Goal: Transaction & Acquisition: Purchase product/service

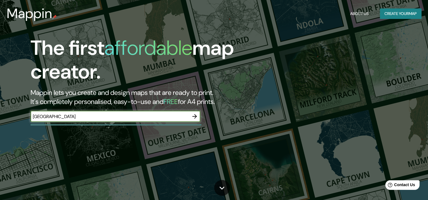
type input "[GEOGRAPHIC_DATA]"
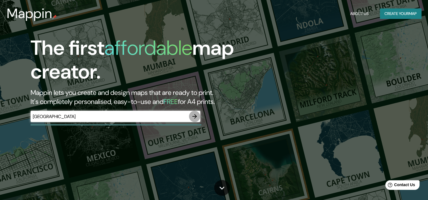
click at [196, 116] on icon "button" at bounding box center [194, 116] width 5 height 5
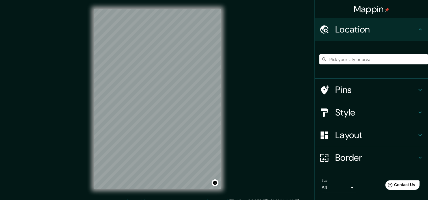
click at [224, 104] on div "© Mapbox © OpenStreetMap Improve this map" at bounding box center [157, 99] width 145 height 198
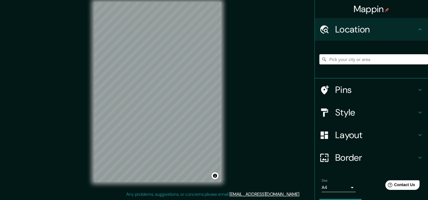
click at [335, 113] on h4 "Style" at bounding box center [375, 112] width 81 height 11
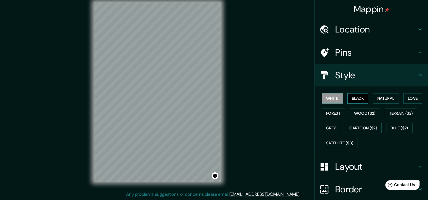
click at [348, 98] on button "Black" at bounding box center [357, 98] width 21 height 10
click at [384, 98] on button "Natural" at bounding box center [386, 98] width 26 height 10
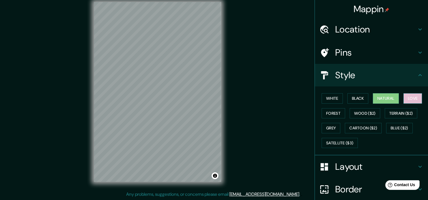
click at [407, 96] on button "Love" at bounding box center [412, 98] width 19 height 10
click at [332, 113] on button "Forest" at bounding box center [332, 113] width 23 height 10
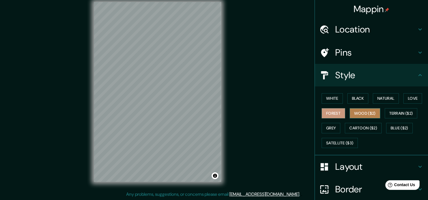
click at [363, 113] on button "Wood ($2)" at bounding box center [364, 113] width 31 height 10
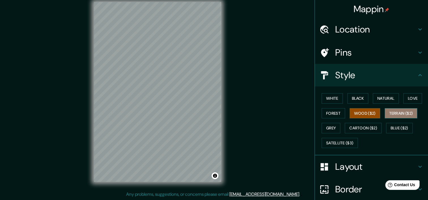
click at [390, 115] on button "Terrain ($2)" at bounding box center [401, 113] width 33 height 10
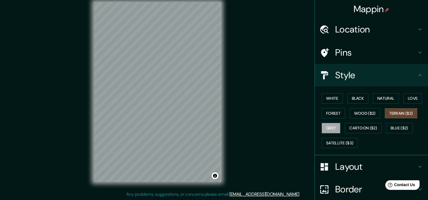
click at [334, 124] on button "Grey" at bounding box center [330, 128] width 19 height 10
click at [357, 127] on button "Cartoon ($2)" at bounding box center [363, 128] width 37 height 10
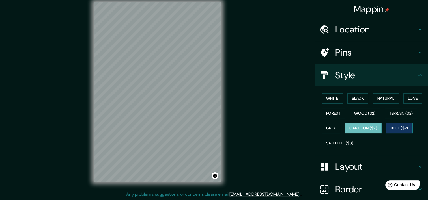
click at [396, 125] on button "Blue ($2)" at bounding box center [399, 128] width 27 height 10
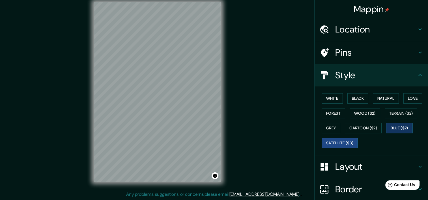
click at [338, 143] on button "Satellite ($3)" at bounding box center [339, 143] width 36 height 10
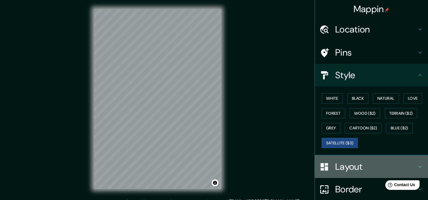
click at [358, 161] on h4 "Layout" at bounding box center [375, 166] width 81 height 11
